Goal: Information Seeking & Learning: Check status

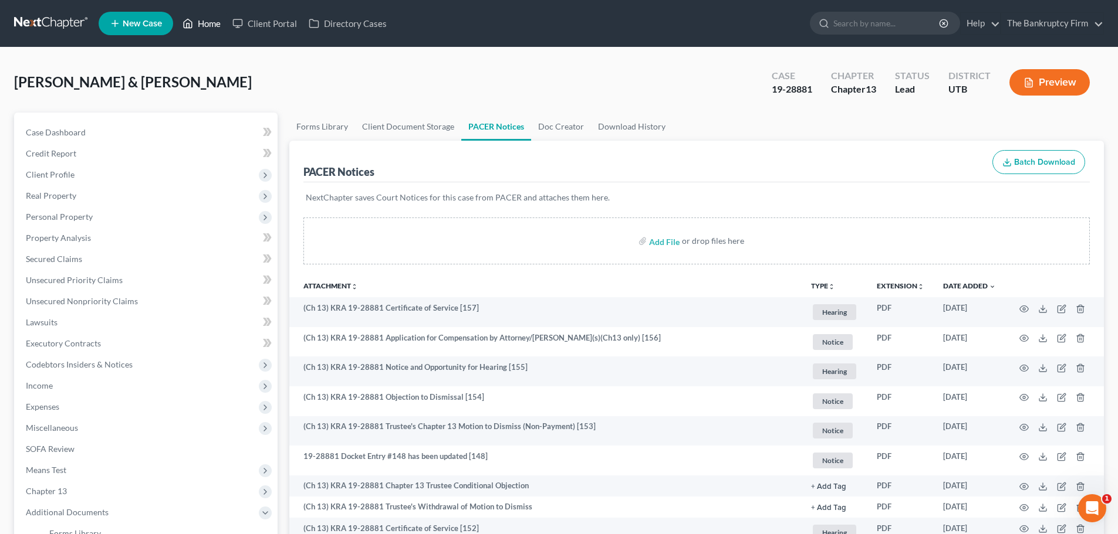
drag, startPoint x: 202, startPoint y: 20, endPoint x: 198, endPoint y: 15, distance: 6.6
click at [202, 20] on link "Home" at bounding box center [202, 23] width 50 height 21
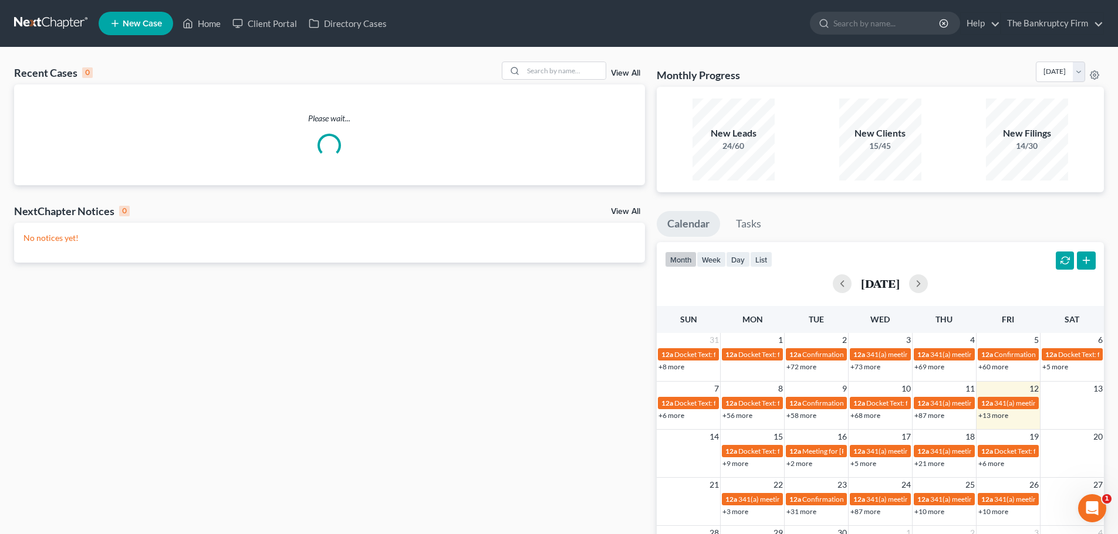
click at [624, 73] on link "View All" at bounding box center [625, 73] width 29 height 8
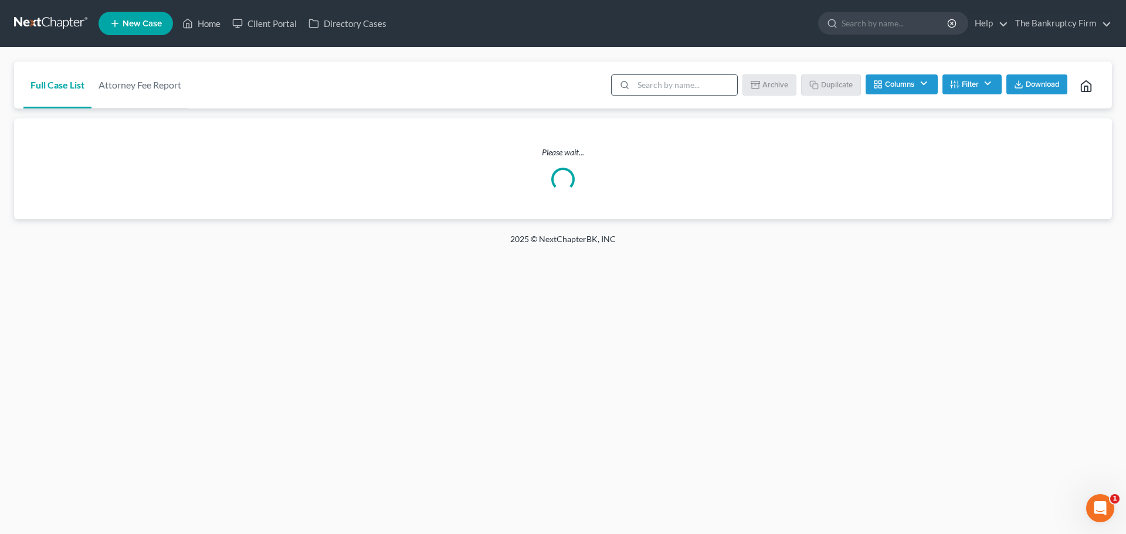
click at [674, 95] on div at bounding box center [674, 85] width 127 height 21
click at [685, 82] on input "search" at bounding box center [686, 85] width 104 height 20
click at [685, 82] on input "[PERSON_NAME]" at bounding box center [686, 85] width 104 height 20
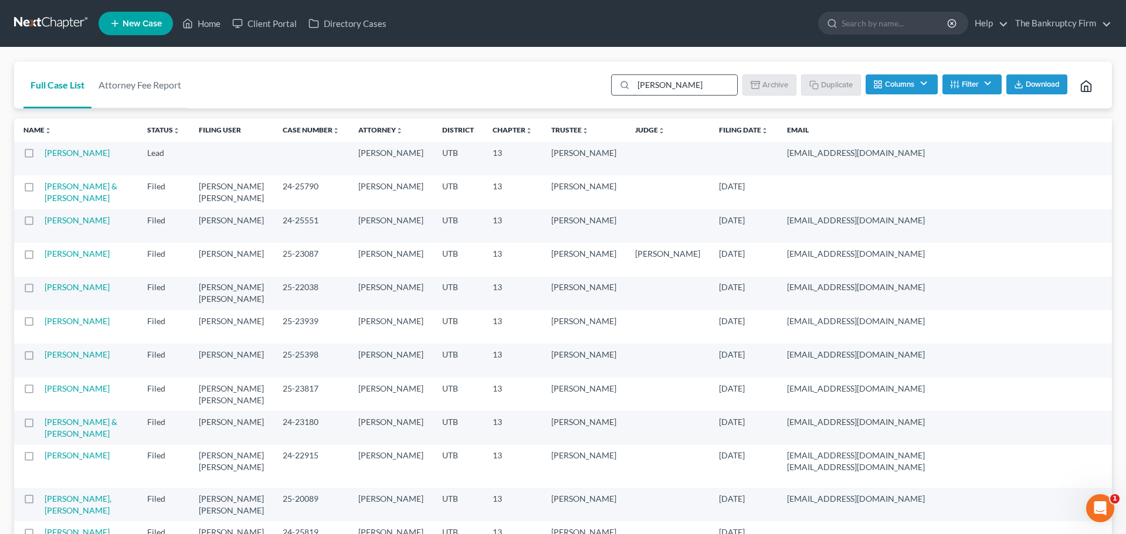
click at [685, 82] on input "[PERSON_NAME]" at bounding box center [686, 85] width 104 height 20
click at [647, 96] on li "[PERSON_NAME]" at bounding box center [666, 86] width 127 height 23
click at [655, 82] on input "[PERSON_NAME]" at bounding box center [677, 85] width 104 height 20
drag, startPoint x: 655, startPoint y: 82, endPoint x: 622, endPoint y: 89, distance: 33.0
click at [622, 89] on div "[PERSON_NAME]" at bounding box center [666, 85] width 127 height 21
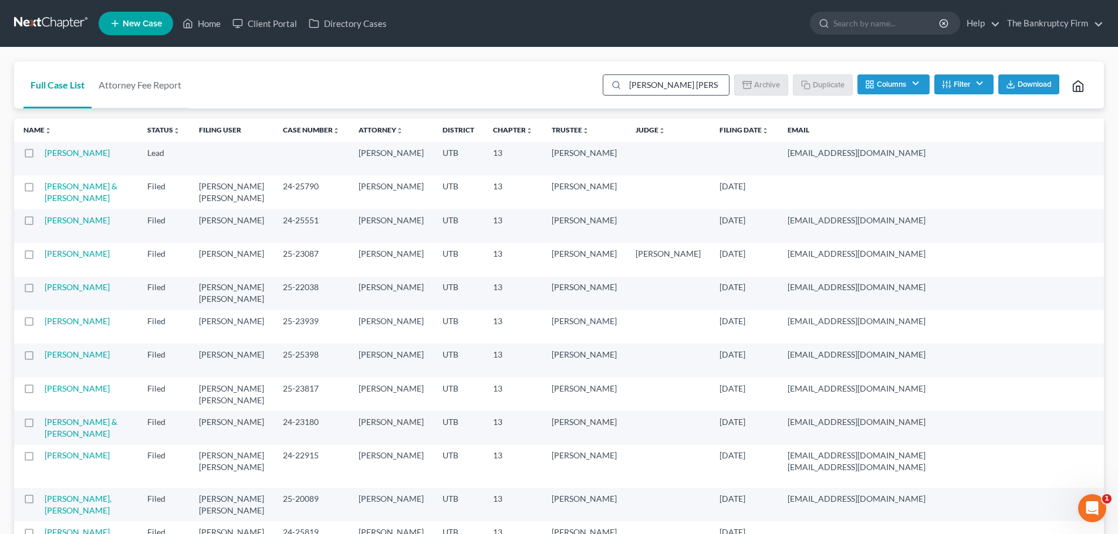
type input "[PERSON_NAME] [PERSON_NAME]"
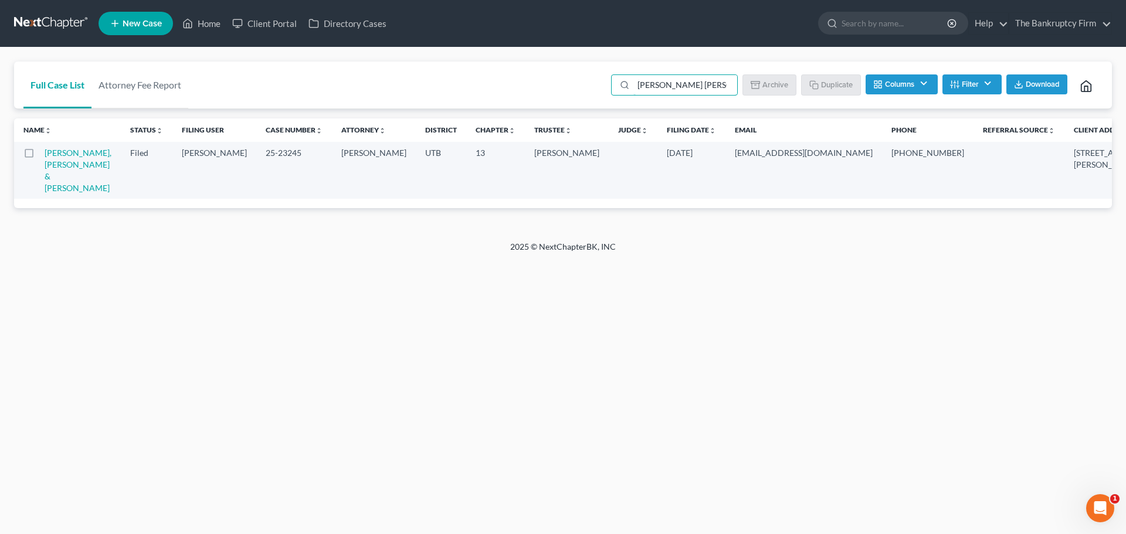
click at [62, 170] on td "[PERSON_NAME], [PERSON_NAME] & [PERSON_NAME]" at bounding box center [83, 170] width 76 height 57
click at [62, 167] on link "[PERSON_NAME], [PERSON_NAME] & [PERSON_NAME]" at bounding box center [78, 170] width 67 height 45
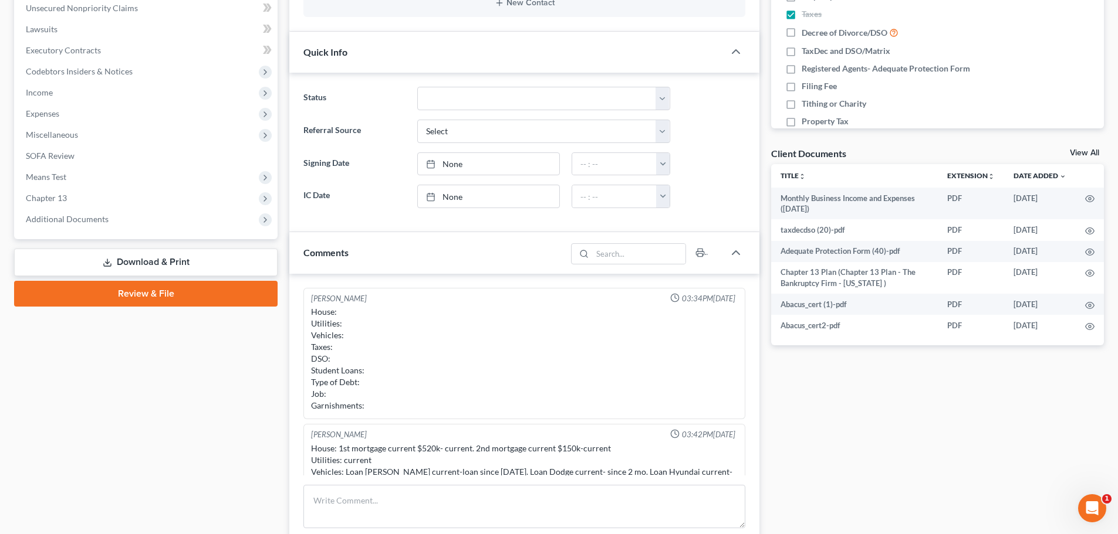
scroll to position [92, 0]
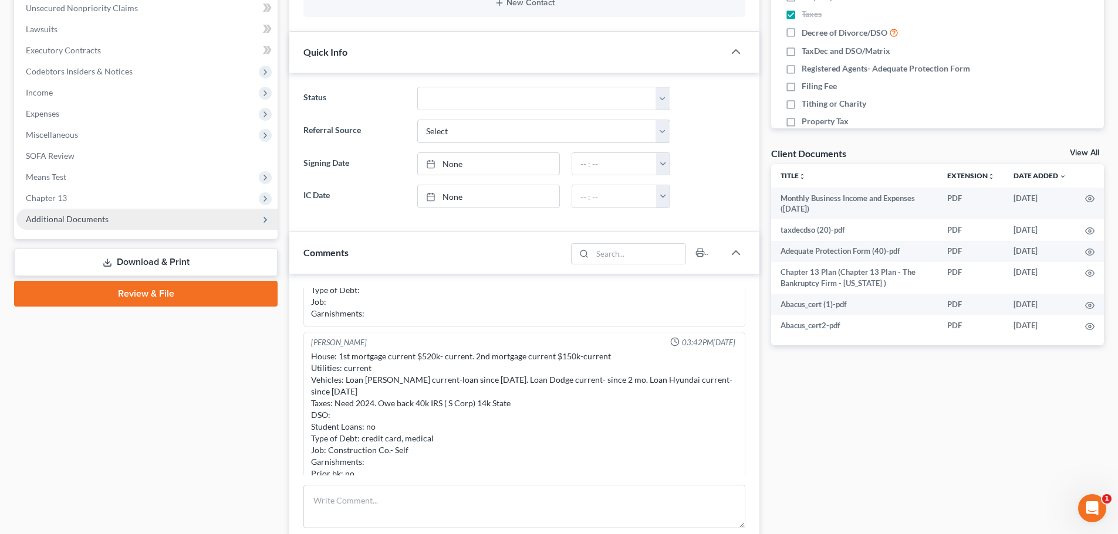
click at [93, 222] on span "Additional Documents" at bounding box center [67, 219] width 83 height 10
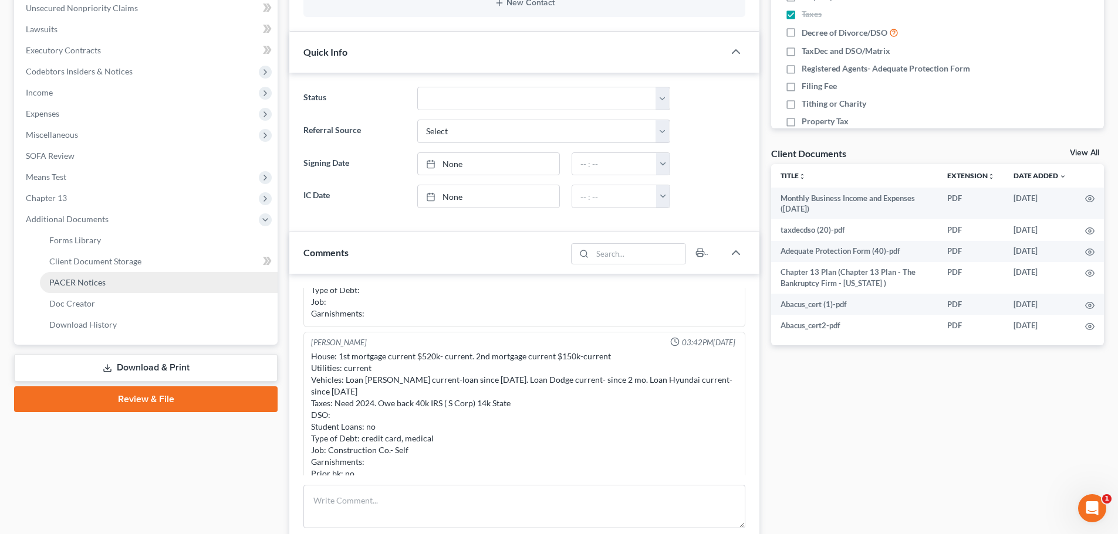
click at [97, 274] on link "PACER Notices" at bounding box center [159, 282] width 238 height 21
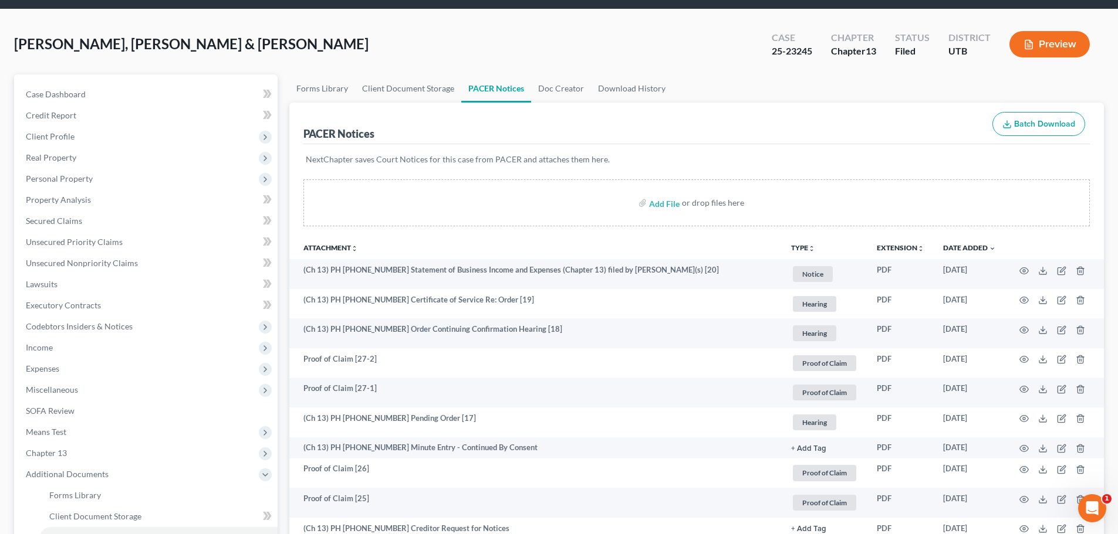
scroll to position [59, 0]
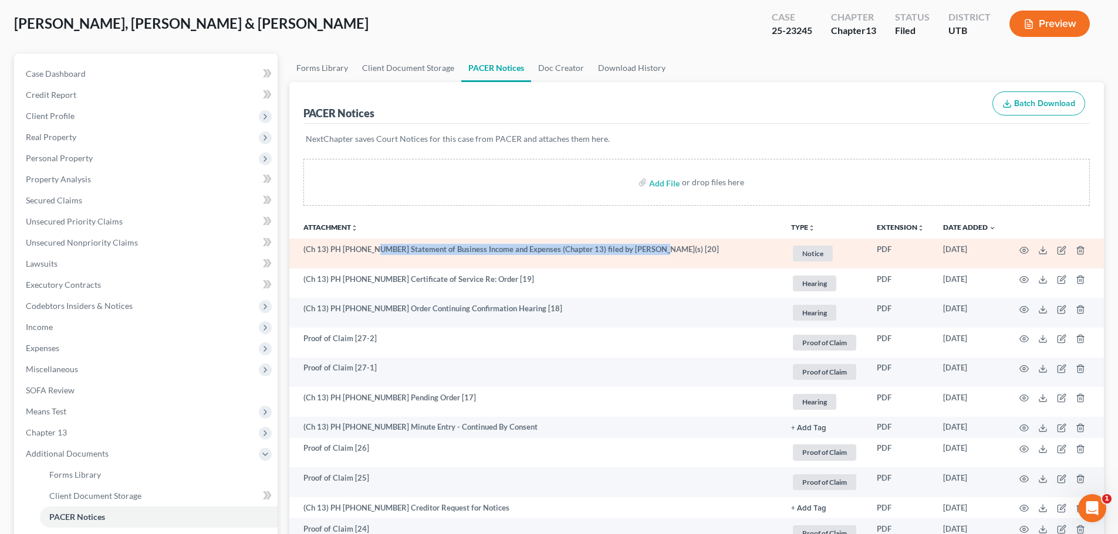
drag, startPoint x: 373, startPoint y: 249, endPoint x: 650, endPoint y: 243, distance: 277.0
click at [650, 243] on td "(Ch 13) PH [PHONE_NUMBER] Statement of Business Income and Expenses (Chapter 13…" at bounding box center [535, 254] width 492 height 30
click at [686, 250] on td "(Ch 13) PH [PHONE_NUMBER] Statement of Business Income and Expenses (Chapter 13…" at bounding box center [535, 254] width 492 height 30
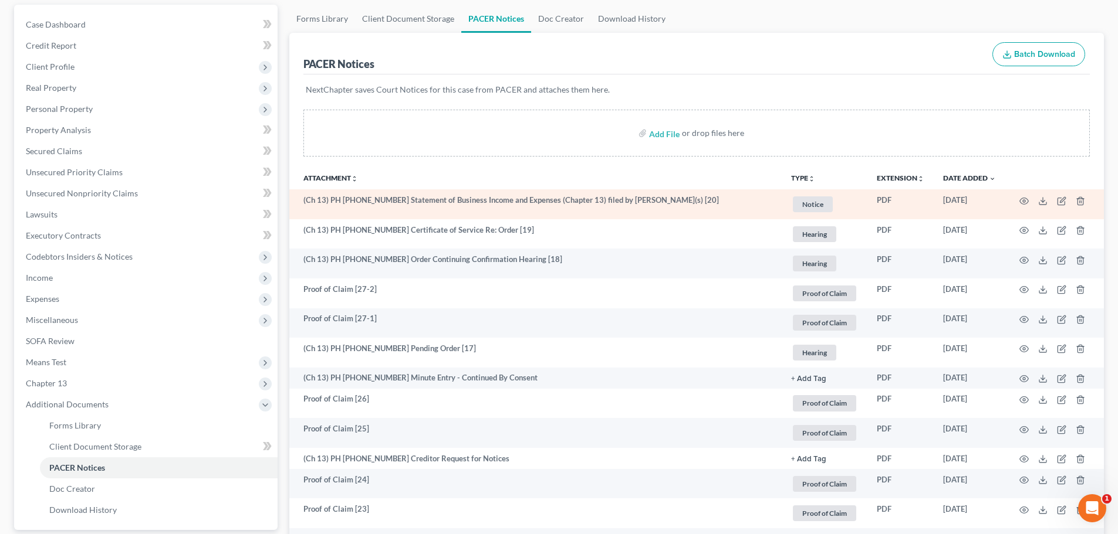
scroll to position [117, 0]
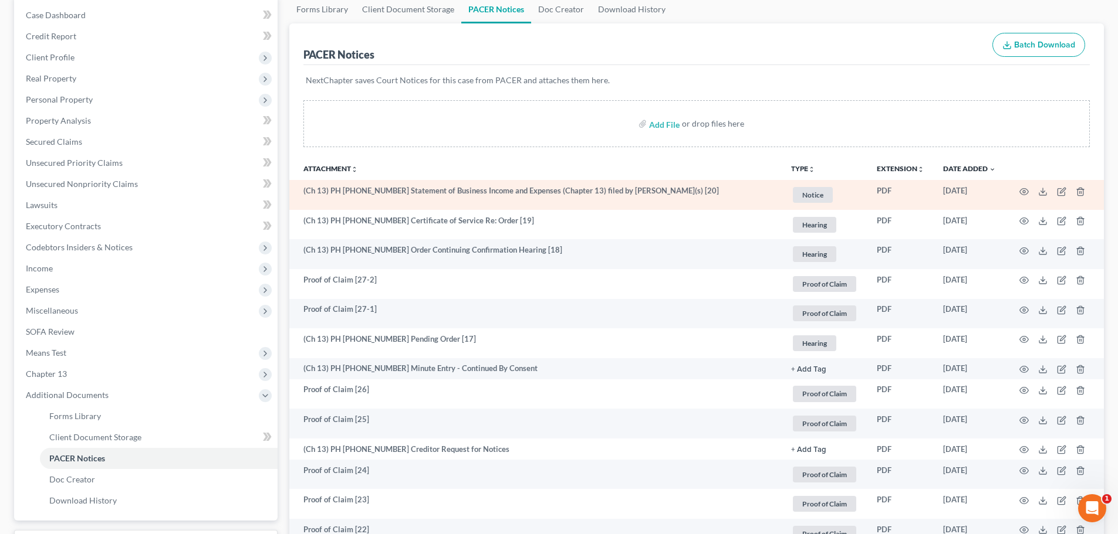
drag, startPoint x: 941, startPoint y: 195, endPoint x: 984, endPoint y: 193, distance: 42.9
click at [984, 193] on td "[DATE]" at bounding box center [969, 195] width 72 height 30
drag, startPoint x: 987, startPoint y: 194, endPoint x: 941, endPoint y: 193, distance: 45.8
click at [941, 193] on td "[DATE]" at bounding box center [969, 195] width 72 height 30
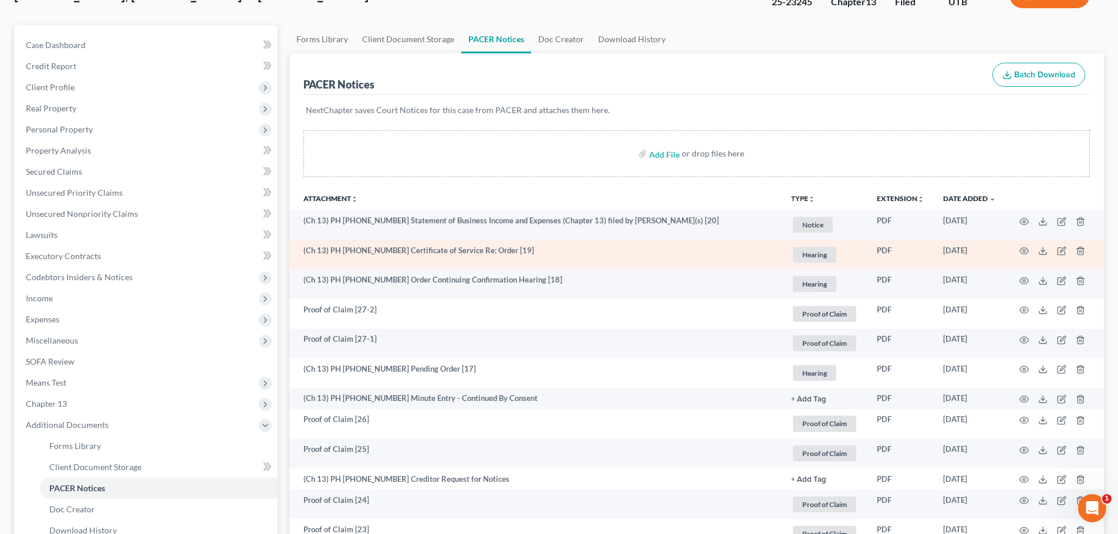
scroll to position [59, 0]
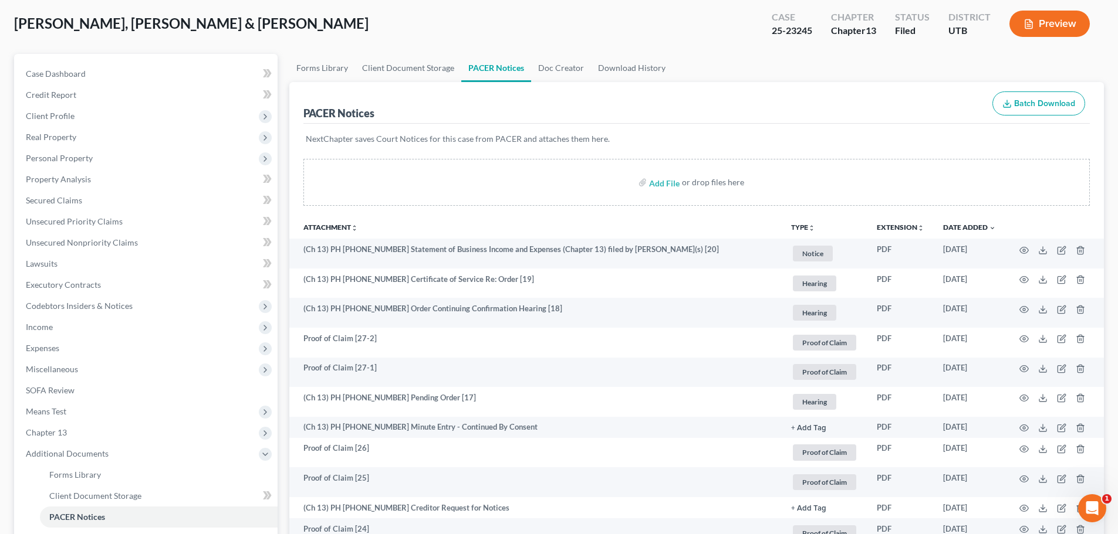
click at [884, 218] on th "Extension unfold_more expand_more expand_less" at bounding box center [900, 226] width 66 height 23
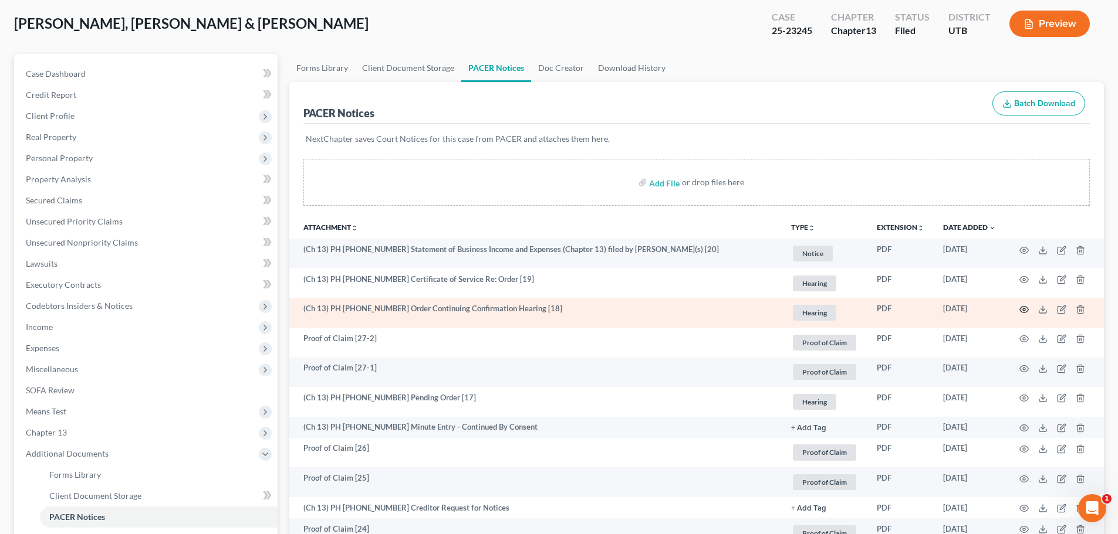
click at [1023, 312] on icon "button" at bounding box center [1023, 309] width 9 height 9
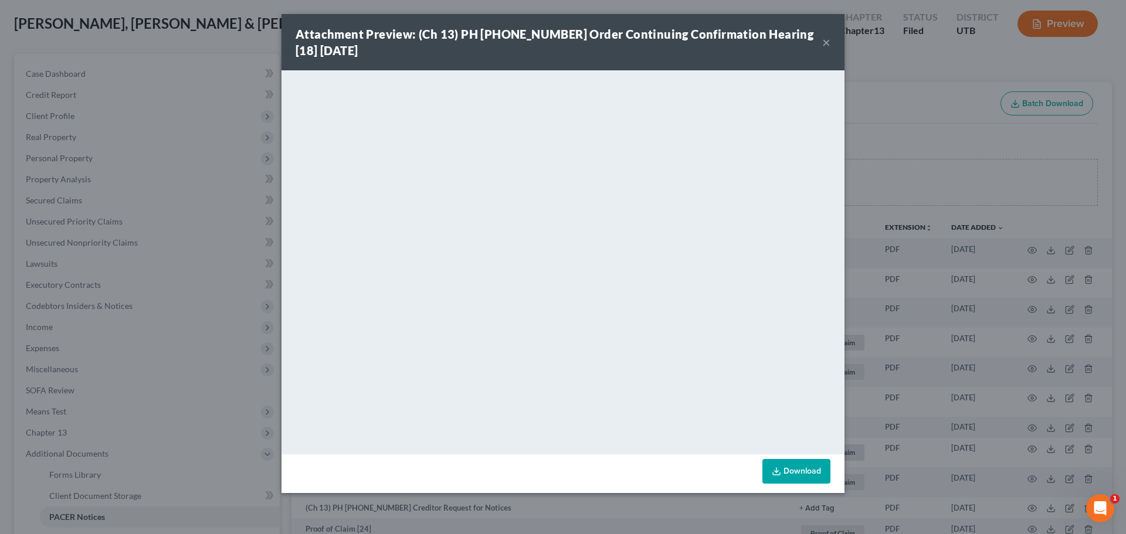
click at [827, 40] on button "×" at bounding box center [827, 42] width 8 height 14
